Goal: Task Accomplishment & Management: Manage account settings

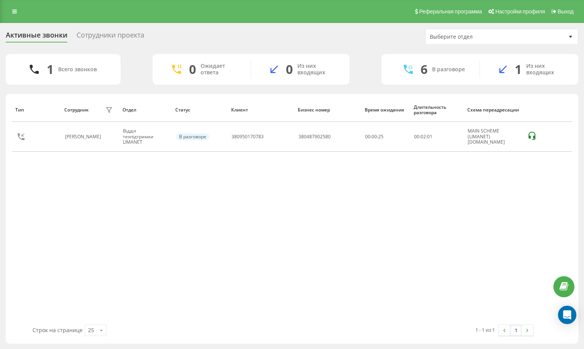
click at [130, 233] on div "Тип Сотрудник фильтра Отдел Статус Клиент Бизнес номер Время ожидания Длительно…" at bounding box center [292, 211] width 561 height 227
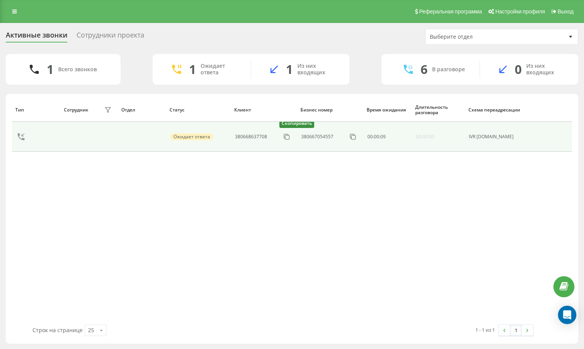
drag, startPoint x: 284, startPoint y: 134, endPoint x: 279, endPoint y: 132, distance: 5.7
click at [0, 0] on icon at bounding box center [0, 0] width 0 height 0
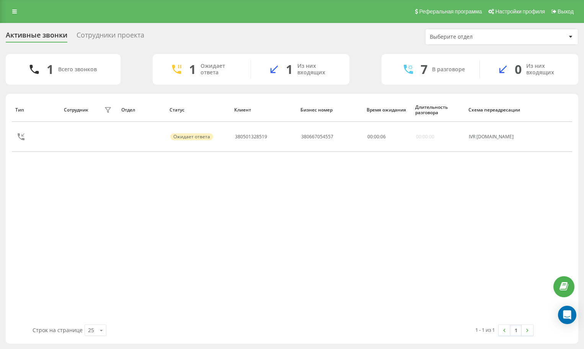
click at [173, 242] on div "Тип Сотрудник фильтра Отдел Статус Клиент Бизнес номер Время ожидания Длительно…" at bounding box center [292, 211] width 561 height 227
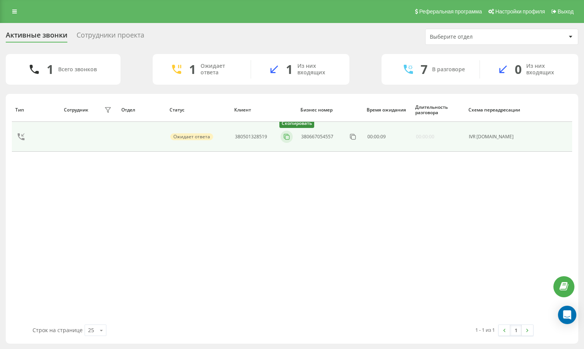
click at [285, 139] on icon at bounding box center [287, 137] width 8 height 8
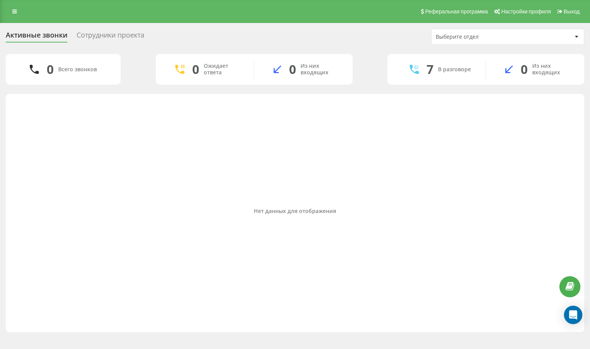
click at [113, 204] on div "Нет данных для отображения" at bounding box center [295, 211] width 566 height 227
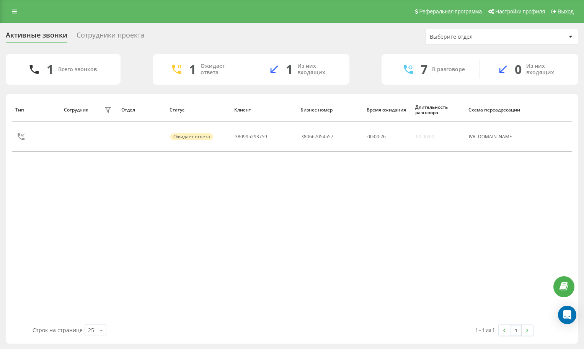
click at [447, 213] on div "Тип Сотрудник фильтра Отдел Статус Клиент Бизнес номер Время ожидания Длительно…" at bounding box center [292, 211] width 561 height 227
click at [450, 202] on div "Тип Сотрудник фильтра Отдел Статус Клиент Бизнес номер Время ожидания Длительно…" at bounding box center [292, 211] width 561 height 227
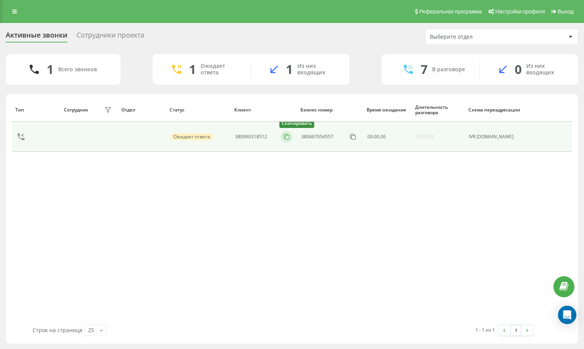
click at [286, 133] on icon at bounding box center [287, 137] width 8 height 8
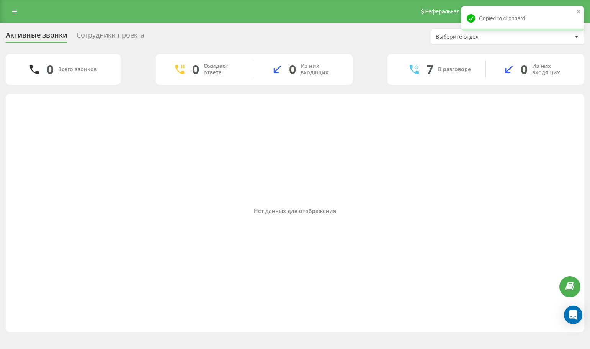
click at [483, 180] on div "Нет данных для отображения" at bounding box center [295, 211] width 566 height 227
click at [16, 13] on icon at bounding box center [14, 11] width 5 height 5
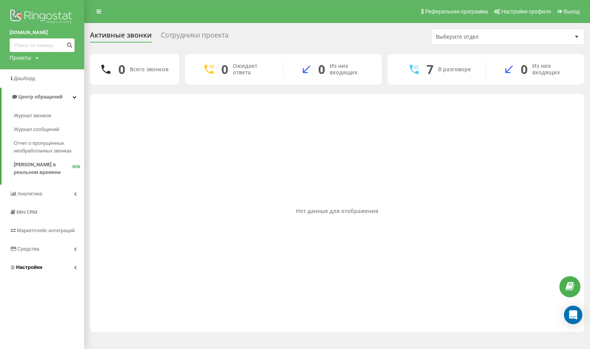
click at [33, 264] on link "Настройки" at bounding box center [42, 267] width 84 height 18
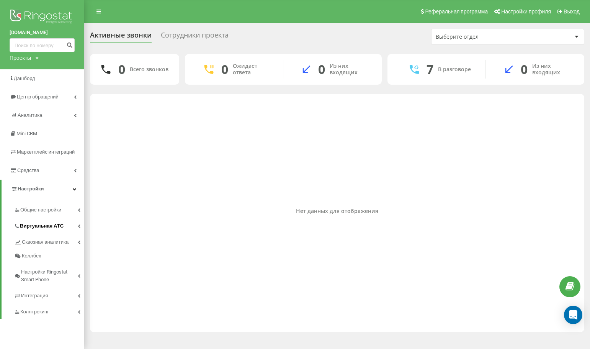
click at [42, 221] on link "Виртуальная АТС" at bounding box center [49, 225] width 70 height 16
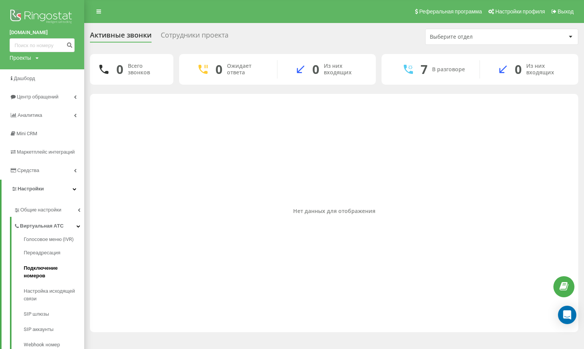
click at [59, 271] on span "Подключение номеров" at bounding box center [52, 271] width 57 height 15
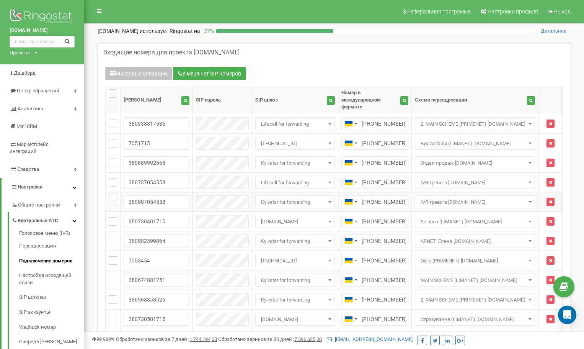
click at [111, 198] on ins at bounding box center [113, 202] width 8 height 8
checkbox input "true"
click at [112, 178] on ins at bounding box center [113, 182] width 8 height 8
checkbox input "true"
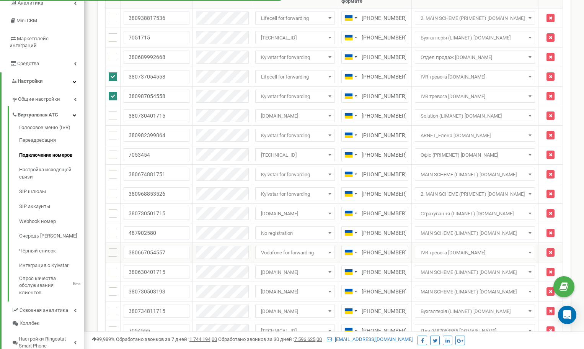
scroll to position [115, 0]
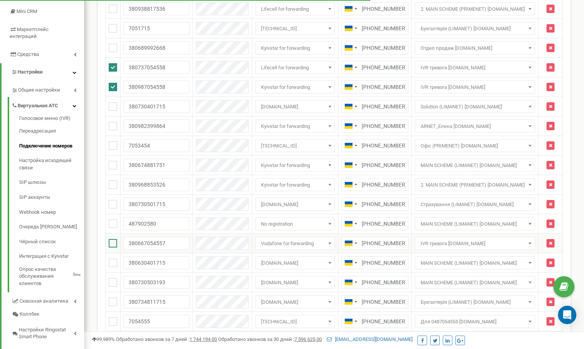
click at [112, 239] on ins at bounding box center [113, 243] width 8 height 8
checkbox input "true"
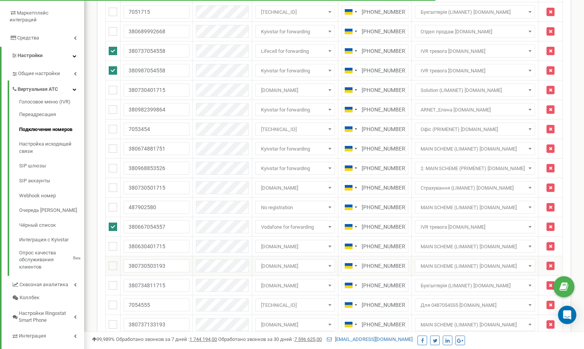
scroll to position [153, 0]
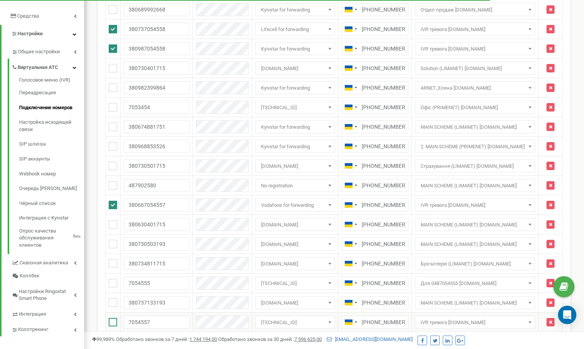
click at [113, 319] on ins at bounding box center [113, 322] width 8 height 8
checkbox input "true"
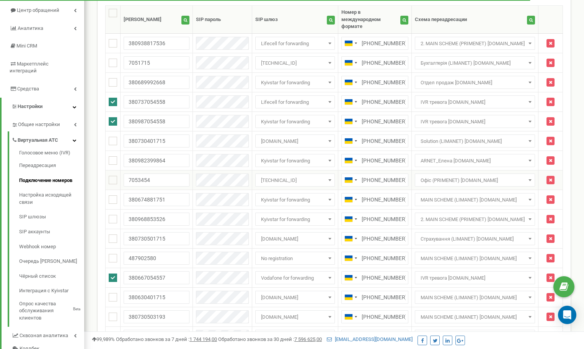
scroll to position [38, 0]
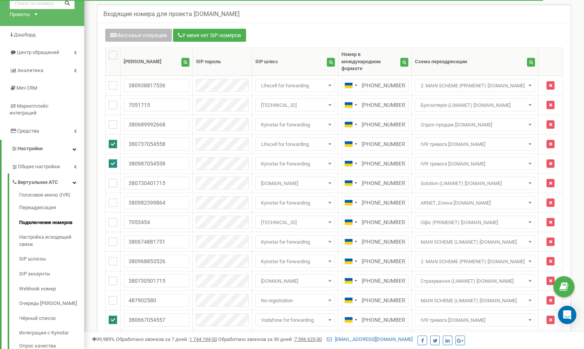
click at [113, 35] on icon "button" at bounding box center [112, 35] width 5 height 5
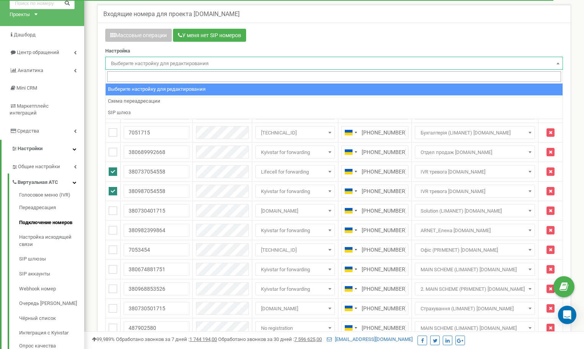
click at [142, 63] on span "Выберите настройку для редактирования" at bounding box center [334, 63] width 453 height 11
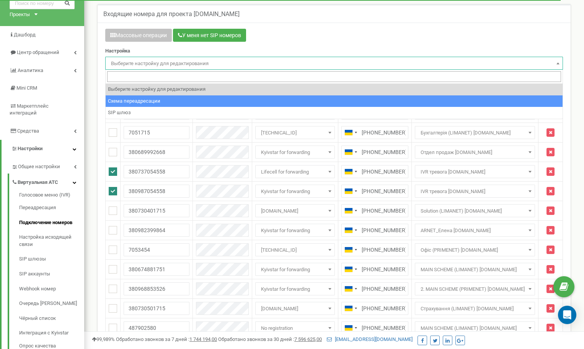
select select "project_scheme_id"
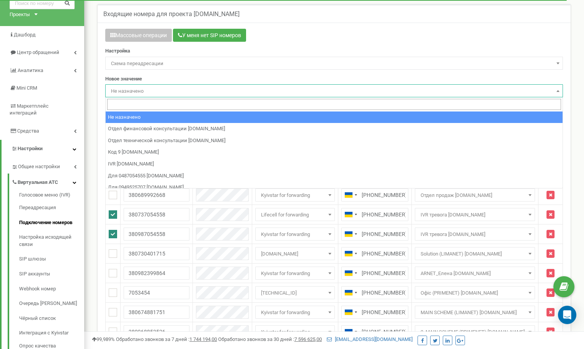
click at [148, 88] on span "Не назначено" at bounding box center [334, 91] width 453 height 11
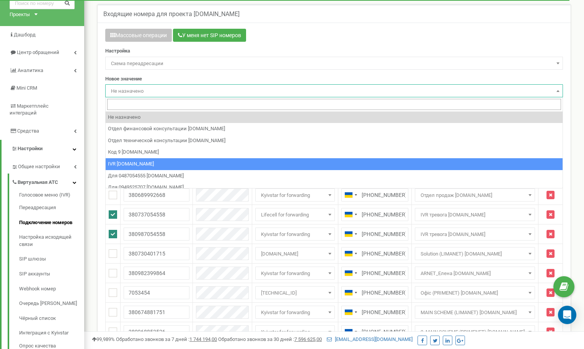
select select "73717"
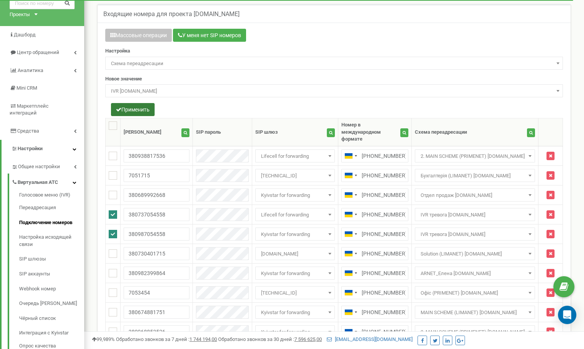
click at [132, 113] on button "Применить" at bounding box center [133, 109] width 44 height 13
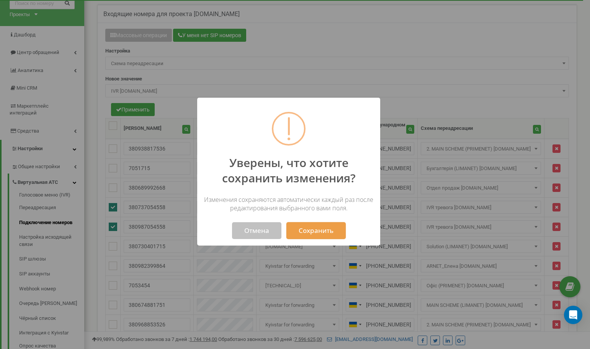
click at [302, 229] on button "Сохранить" at bounding box center [315, 230] width 59 height 17
select select "73717"
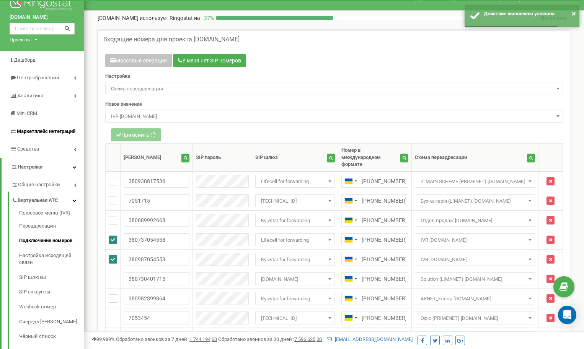
scroll to position [0, 0]
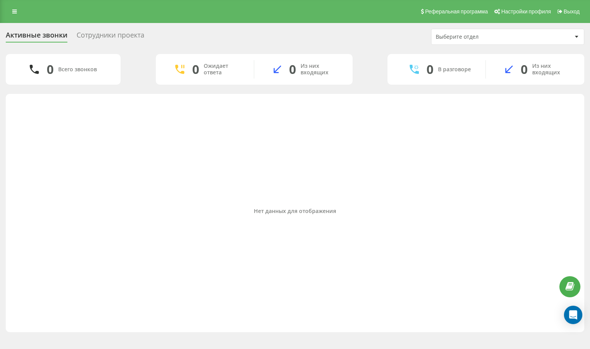
click at [480, 145] on div "Нет данных для отображения" at bounding box center [295, 211] width 566 height 227
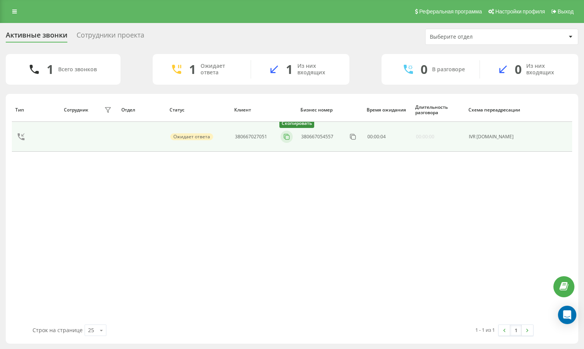
click at [289, 137] on rect at bounding box center [287, 137] width 4 height 4
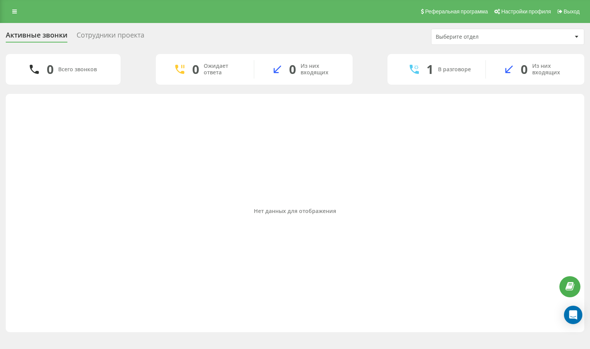
click at [83, 189] on div "Нет данных для отображения" at bounding box center [295, 211] width 566 height 227
click at [489, 152] on div "Нет данных для отображения" at bounding box center [295, 211] width 566 height 227
